Goal: Transaction & Acquisition: Purchase product/service

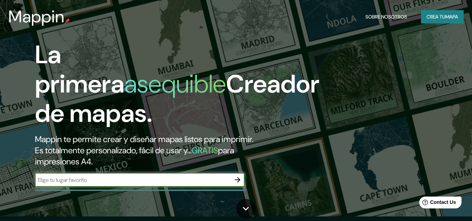
scroll to position [70, 0]
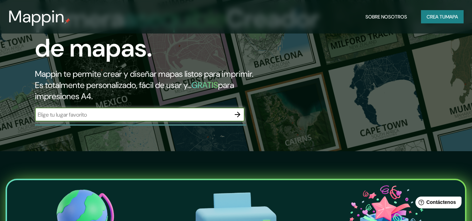
click at [176, 120] on div "​" at bounding box center [140, 115] width 210 height 14
type input "c"
type input "granizal, bello"
click at [239, 109] on button "button" at bounding box center [238, 115] width 14 height 14
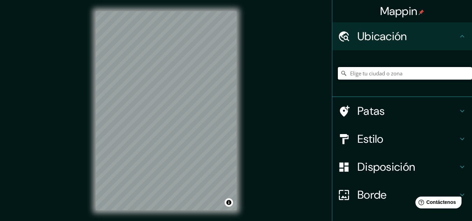
click at [445, 77] on input "Elige tu ciudad o zona" at bounding box center [405, 73] width 134 height 13
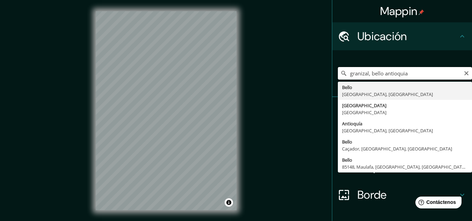
click at [380, 72] on input "granizal, bello antioquia" at bounding box center [405, 73] width 134 height 13
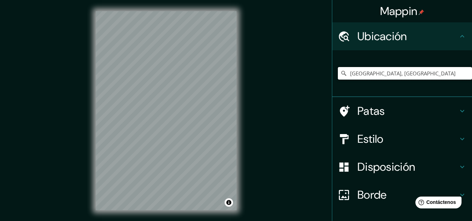
type input "[GEOGRAPHIC_DATA], [GEOGRAPHIC_DATA]"
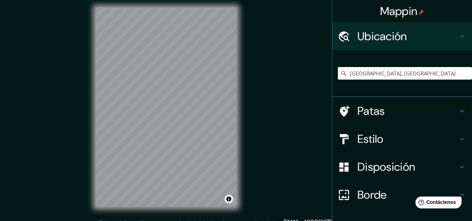
scroll to position [12, 0]
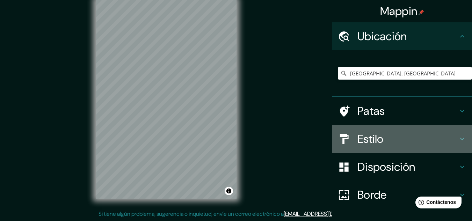
click at [386, 138] on h4 "Estilo" at bounding box center [407, 139] width 101 height 14
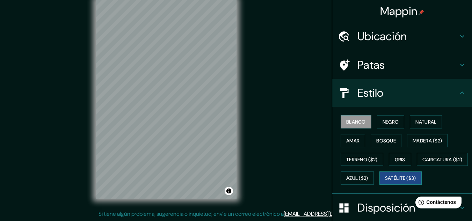
click at [385, 182] on font "Satélite ($3)" at bounding box center [400, 178] width 31 height 6
click at [67, 66] on div "Mappin Ubicación [GEOGRAPHIC_DATA], [GEOGRAPHIC_DATA] [GEOGRAPHIC_DATA] [GEOGRA…" at bounding box center [236, 104] width 472 height 233
click at [346, 117] on button "Blanco" at bounding box center [356, 121] width 31 height 13
click at [392, 124] on font "Negro" at bounding box center [390, 122] width 16 height 6
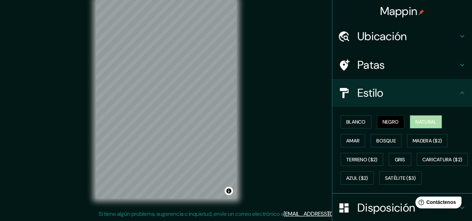
click at [421, 122] on font "Natural" at bounding box center [425, 122] width 21 height 6
click at [349, 138] on font "Amar" at bounding box center [352, 141] width 13 height 6
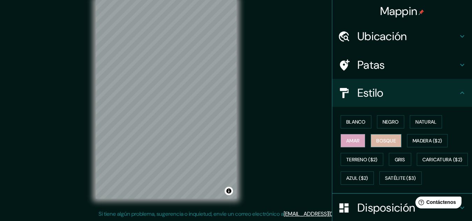
click at [383, 140] on font "Bosque" at bounding box center [386, 141] width 20 height 6
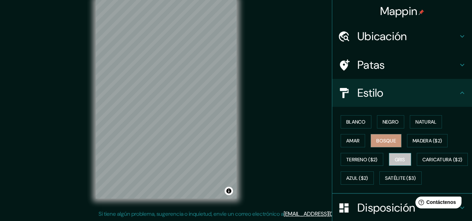
click at [401, 158] on font "Gris" at bounding box center [400, 159] width 10 height 6
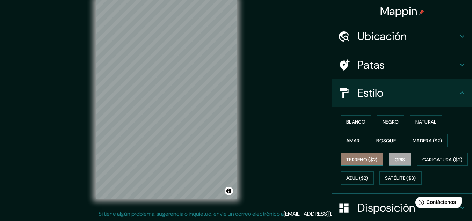
click at [363, 158] on font "Terreno ($2)" at bounding box center [361, 159] width 31 height 6
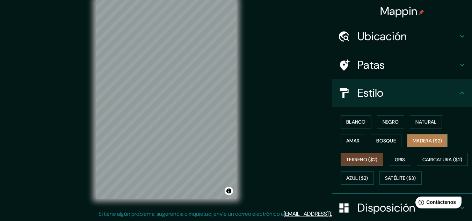
click at [419, 145] on font "Madera ($2)" at bounding box center [427, 140] width 29 height 9
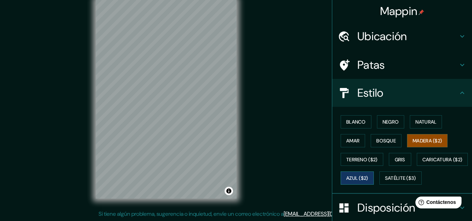
click at [368, 178] on font "Azul ($2)" at bounding box center [357, 178] width 22 height 6
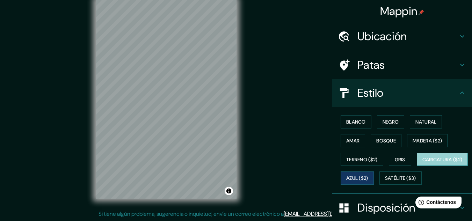
click at [422, 163] on font "Caricatura ($2)" at bounding box center [442, 159] width 40 height 6
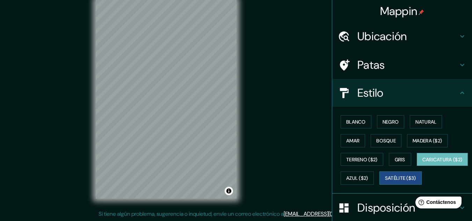
click at [385, 182] on font "Satélite ($3)" at bounding box center [400, 178] width 31 height 6
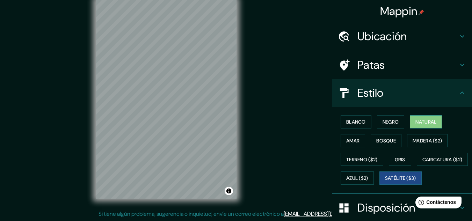
click at [424, 122] on font "Natural" at bounding box center [425, 122] width 21 height 6
click at [390, 116] on button "Negro" at bounding box center [391, 121] width 28 height 13
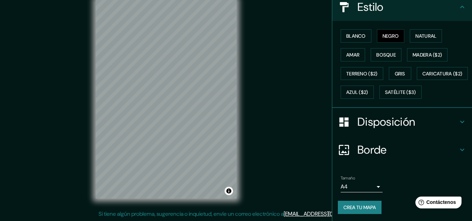
scroll to position [106, 0]
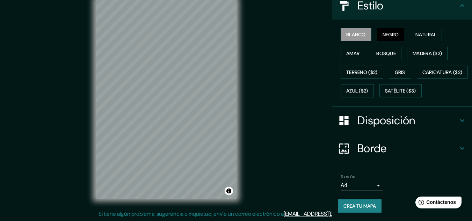
click at [357, 31] on font "Blanco" at bounding box center [356, 34] width 20 height 6
click at [385, 31] on font "Negro" at bounding box center [390, 34] width 16 height 6
click at [415, 31] on font "Natural" at bounding box center [425, 34] width 21 height 6
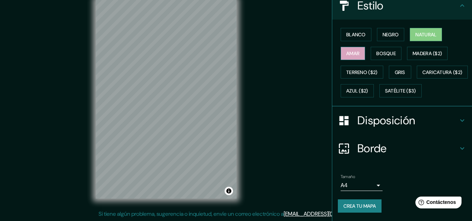
click at [356, 47] on button "Amar" at bounding box center [353, 53] width 24 height 13
click at [359, 28] on button "Blanco" at bounding box center [356, 34] width 31 height 13
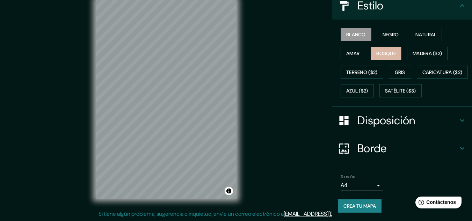
click at [386, 50] on font "Bosque" at bounding box center [386, 53] width 20 height 6
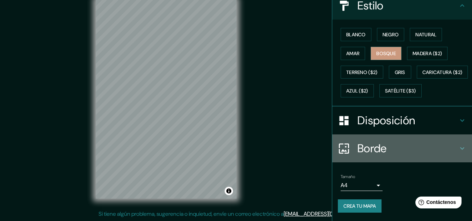
click at [392, 145] on h4 "Borde" at bounding box center [407, 148] width 101 height 14
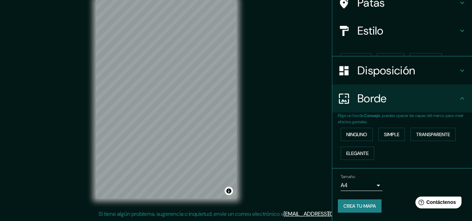
scroll to position [50, 0]
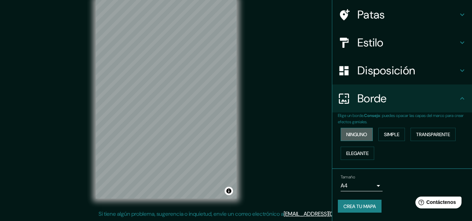
click at [356, 136] on font "Ninguno" at bounding box center [356, 134] width 21 height 6
click at [384, 134] on font "Simple" at bounding box center [391, 134] width 15 height 6
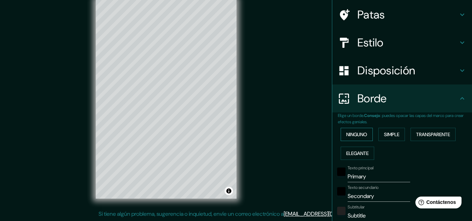
click at [357, 133] on font "Ninguno" at bounding box center [356, 134] width 21 height 6
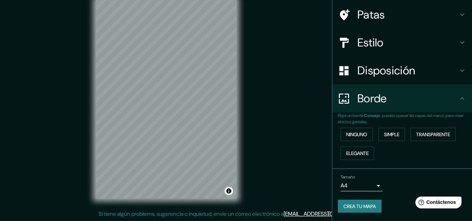
click at [398, 78] on font "Disposición" at bounding box center [386, 70] width 58 height 15
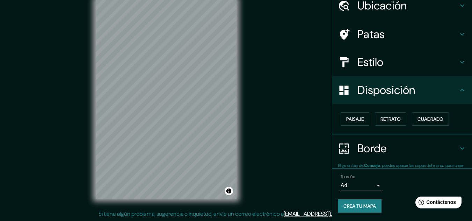
scroll to position [31, 0]
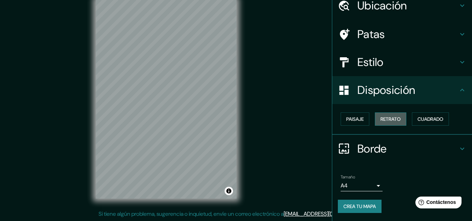
click at [380, 120] on font "Retrato" at bounding box center [390, 119] width 20 height 6
click at [423, 120] on font "Cuadrado" at bounding box center [430, 119] width 26 height 6
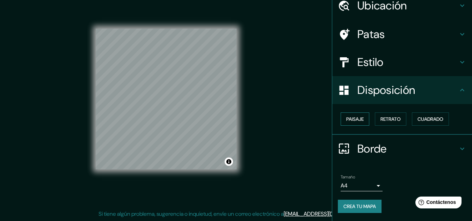
click at [346, 116] on font "Paisaje" at bounding box center [354, 119] width 17 height 6
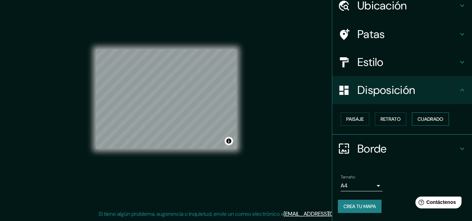
click at [423, 122] on font "Cuadrado" at bounding box center [430, 119] width 26 height 6
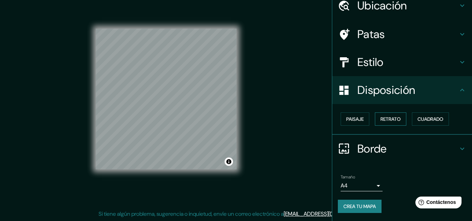
click at [383, 120] on font "Retrato" at bounding box center [390, 119] width 20 height 6
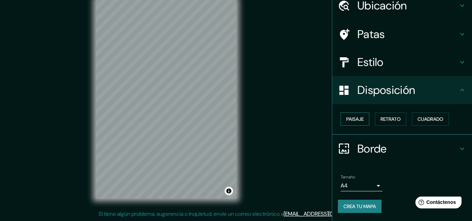
click at [356, 122] on font "Paisaje" at bounding box center [354, 119] width 17 height 6
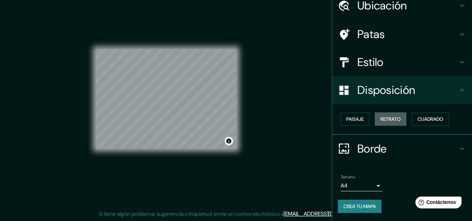
click at [381, 118] on font "Retrato" at bounding box center [390, 119] width 20 height 6
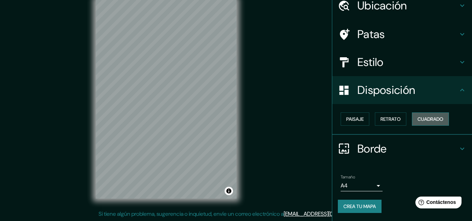
click at [412, 119] on button "Cuadrado" at bounding box center [430, 118] width 37 height 13
